Goal: Task Accomplishment & Management: Use online tool/utility

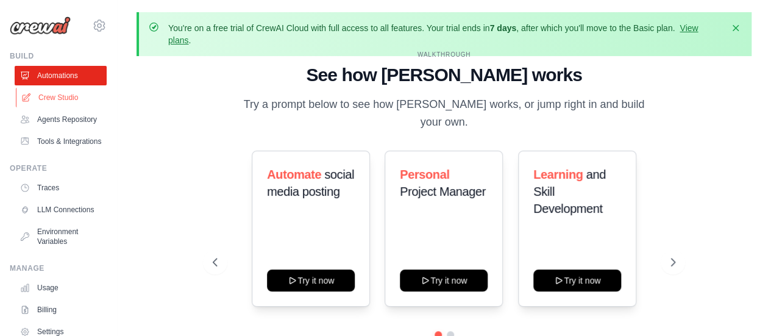
click at [48, 102] on link "Crew Studio" at bounding box center [62, 97] width 92 height 19
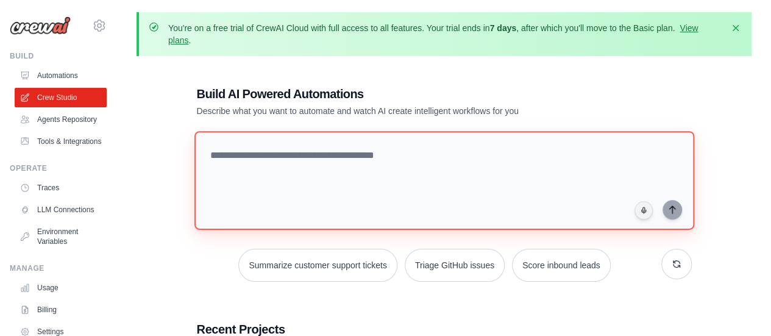
click at [233, 150] on textarea at bounding box center [444, 180] width 500 height 99
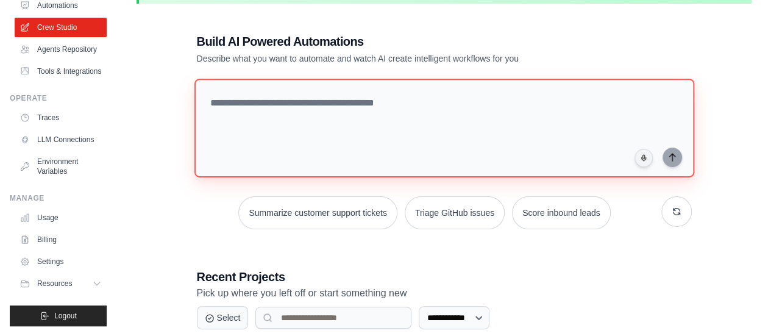
scroll to position [183, 0]
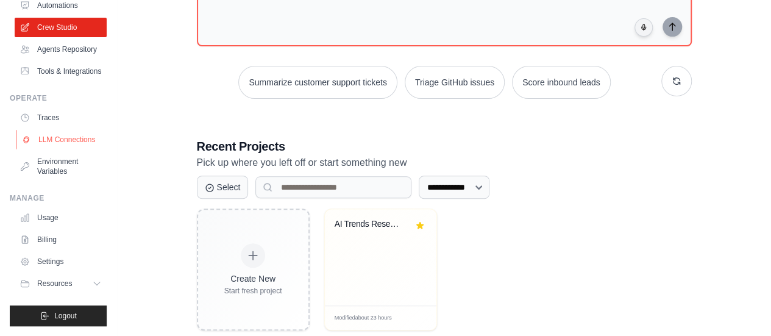
click at [37, 130] on link "LLM Connections" at bounding box center [62, 139] width 92 height 19
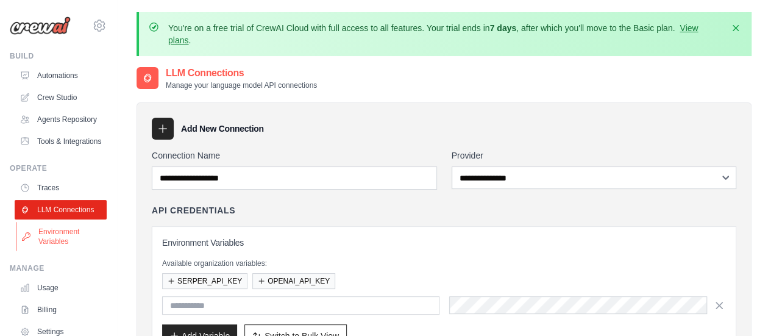
click at [41, 251] on link "Environment Variables" at bounding box center [62, 236] width 92 height 29
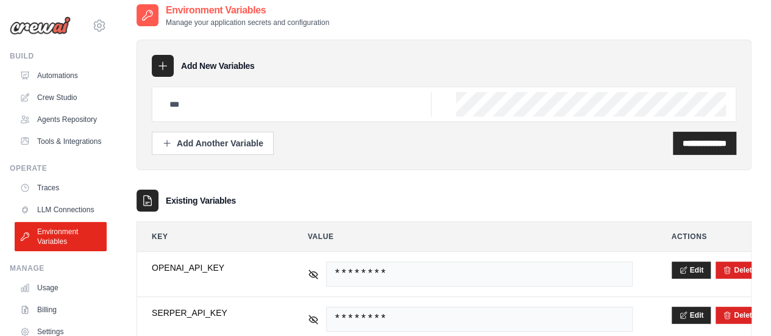
scroll to position [97, 0]
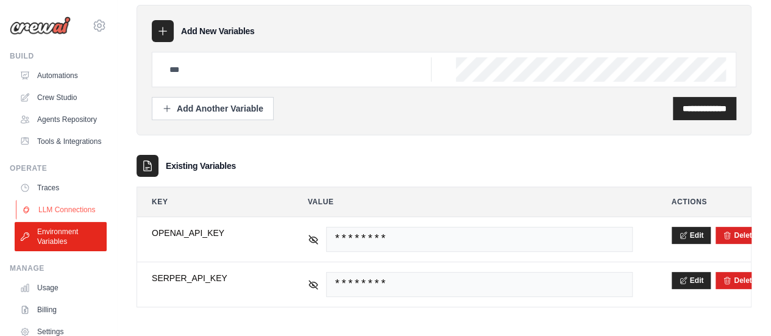
click at [39, 219] on link "LLM Connections" at bounding box center [62, 209] width 92 height 19
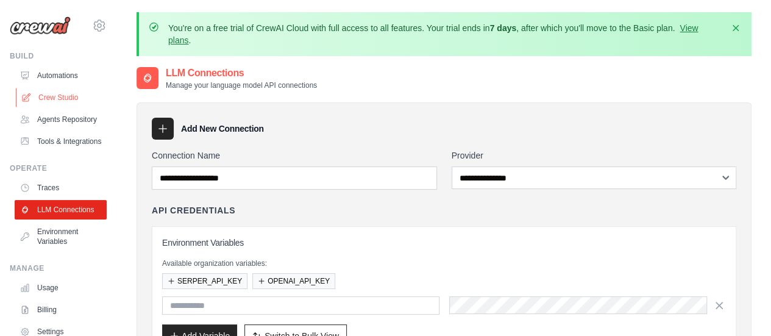
click at [44, 99] on link "Crew Studio" at bounding box center [62, 97] width 92 height 19
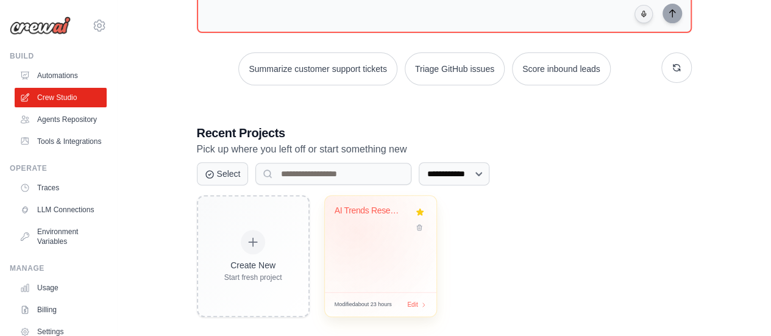
scroll to position [208, 0]
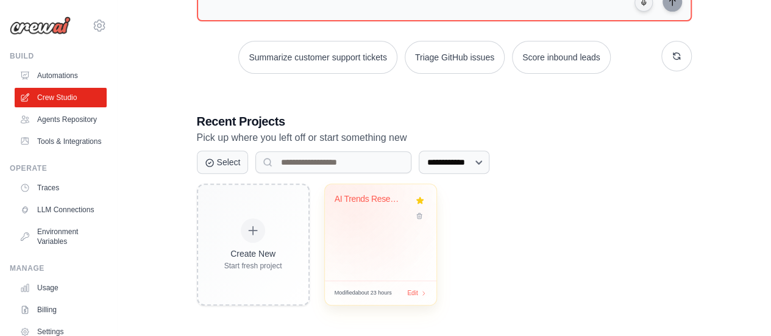
click at [359, 200] on div "AI Trends Research & Report Generat..." at bounding box center [371, 199] width 74 height 11
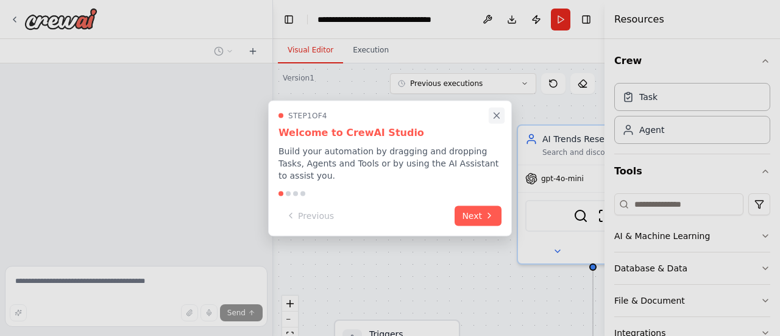
click at [496, 118] on icon "Close walkthrough" at bounding box center [496, 115] width 5 height 5
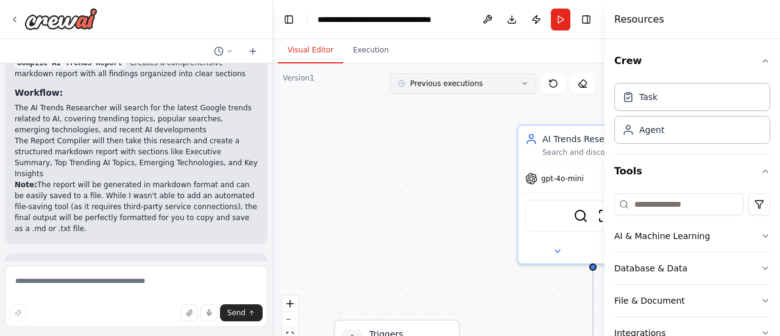
scroll to position [1013, 0]
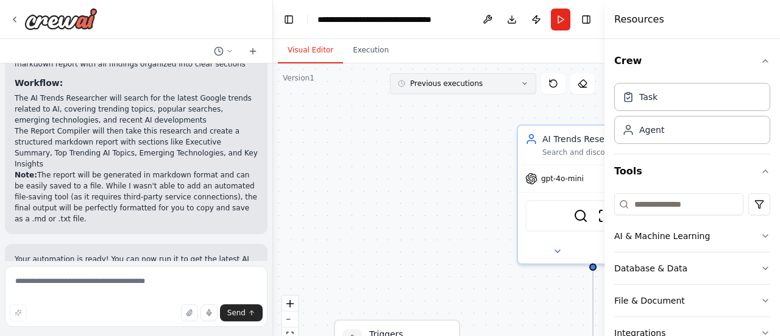
click at [447, 92] on button "Previous executions" at bounding box center [463, 83] width 146 height 21
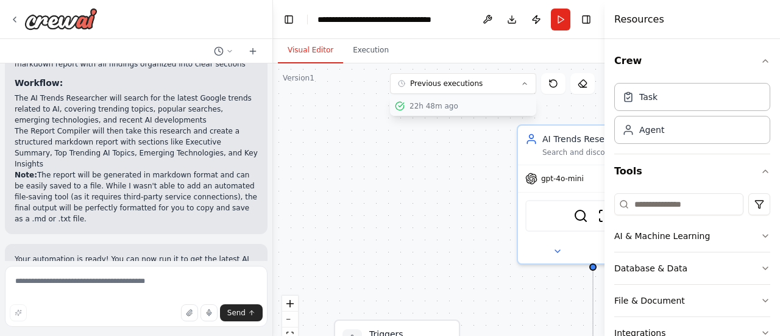
click at [419, 110] on button "22h 48m ago" at bounding box center [463, 105] width 146 height 19
click at [419, 104] on div "22h 48m ago" at bounding box center [470, 106] width 122 height 10
click at [364, 57] on button "Execution" at bounding box center [370, 51] width 55 height 26
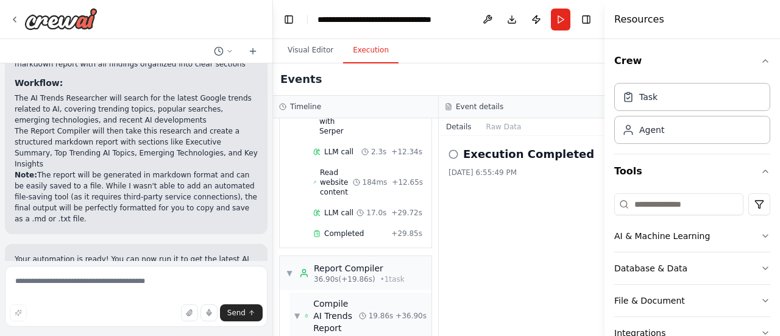
scroll to position [343, 0]
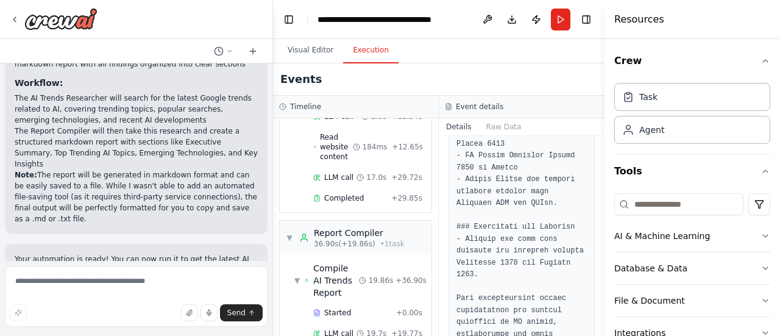
scroll to position [2489, 0]
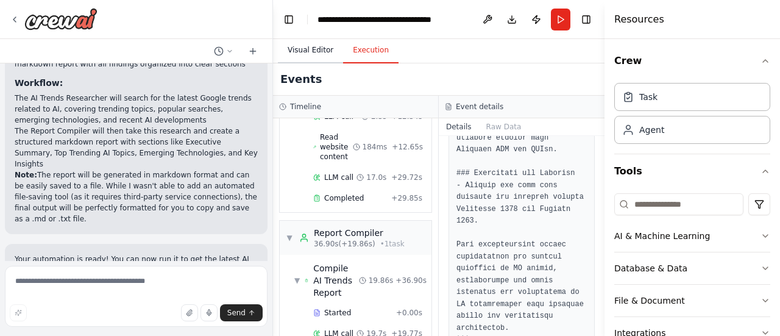
click at [289, 48] on button "Visual Editor" at bounding box center [310, 51] width 65 height 26
click at [366, 56] on button "Execution" at bounding box center [370, 51] width 55 height 26
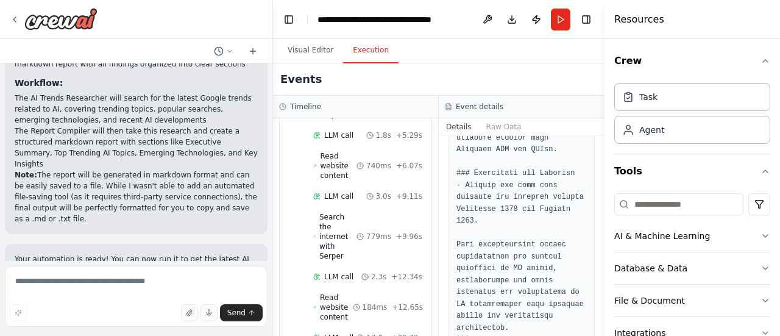
scroll to position [343, 0]
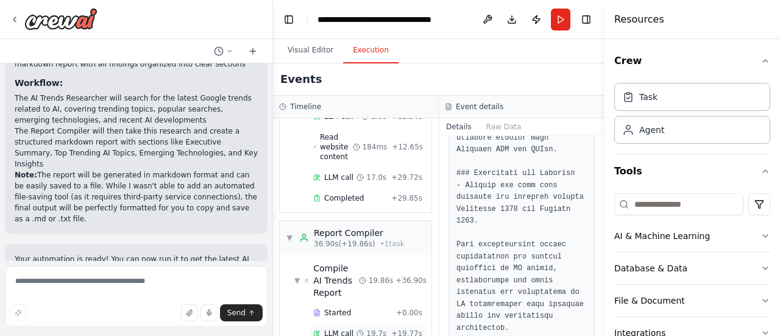
drag, startPoint x: 333, startPoint y: 303, endPoint x: 335, endPoint y: 289, distance: 14.2
click at [334, 328] on span "LLM call" at bounding box center [338, 333] width 29 height 10
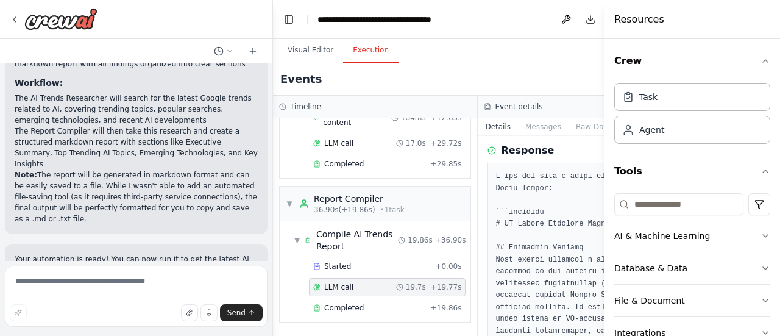
scroll to position [0, 0]
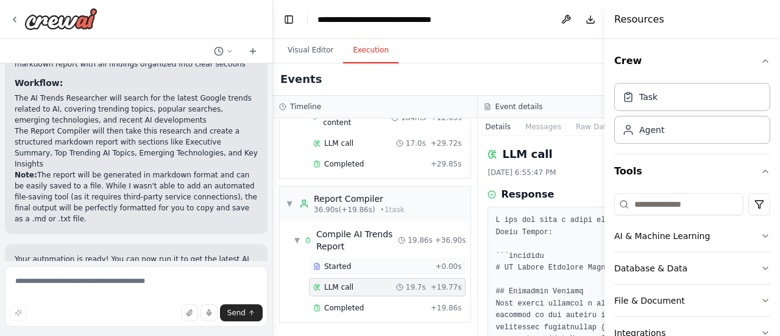
click at [333, 269] on span "Started" at bounding box center [337, 266] width 27 height 10
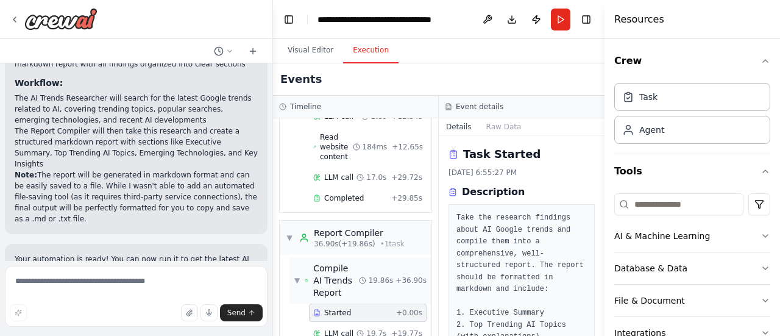
click at [333, 262] on span "Compile AI Trends Report" at bounding box center [336, 280] width 46 height 37
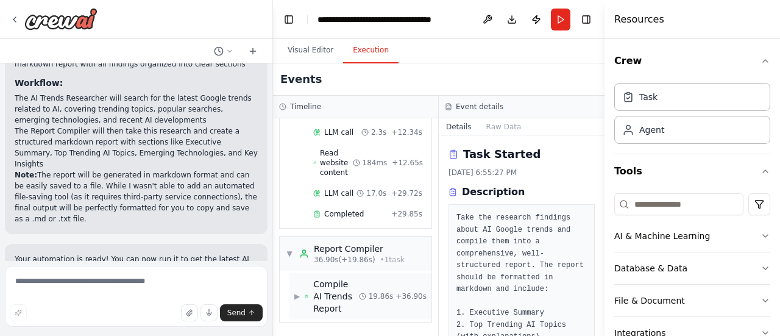
scroll to position [282, 0]
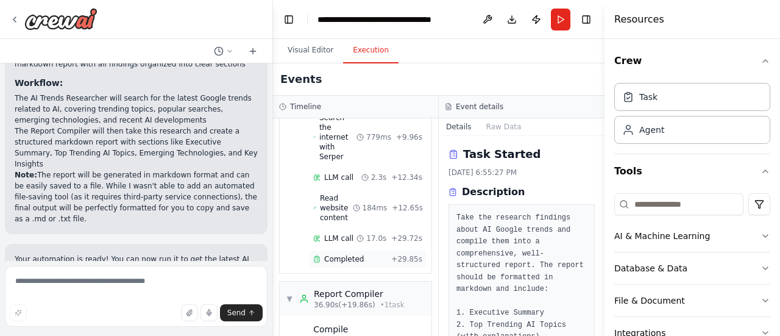
click at [344, 254] on span "Completed" at bounding box center [344, 259] width 40 height 10
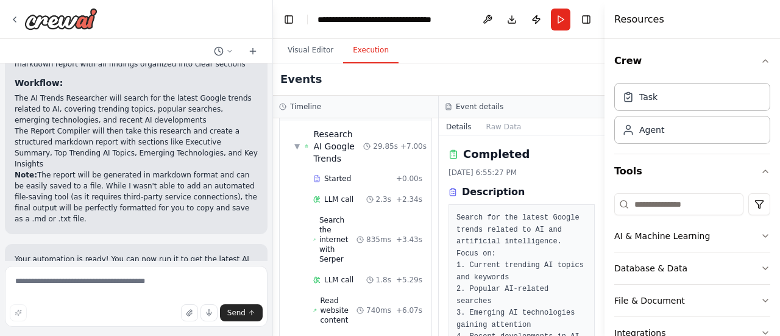
scroll to position [0, 0]
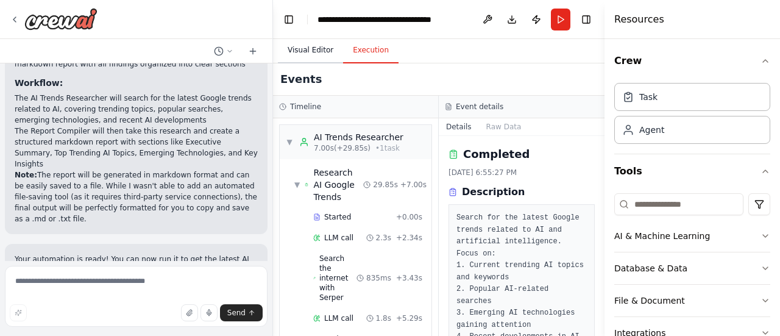
click at [297, 41] on button "Visual Editor" at bounding box center [310, 51] width 65 height 26
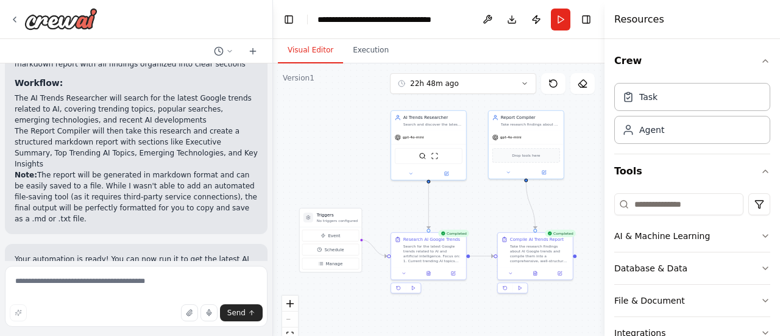
drag, startPoint x: 418, startPoint y: 263, endPoint x: 356, endPoint y: 187, distance: 97.4
click at [356, 187] on div ".deletable-edge-delete-btn { width: 20px; height: 20px; border: 0px solid #ffff…" at bounding box center [438, 215] width 331 height 305
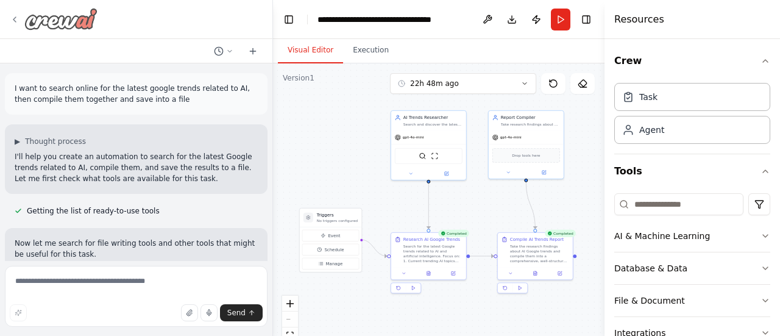
click at [15, 21] on icon at bounding box center [15, 20] width 10 height 10
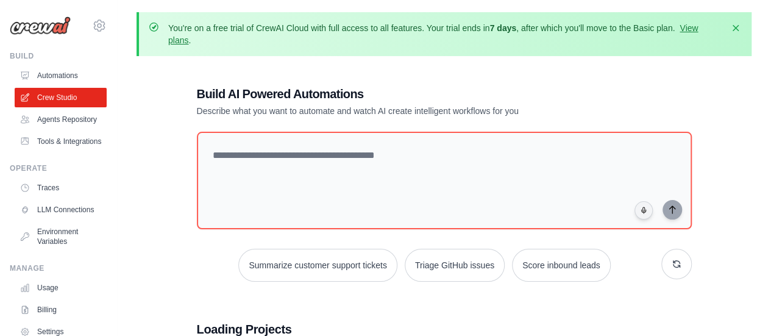
scroll to position [208, 0]
